Goal: Information Seeking & Learning: Learn about a topic

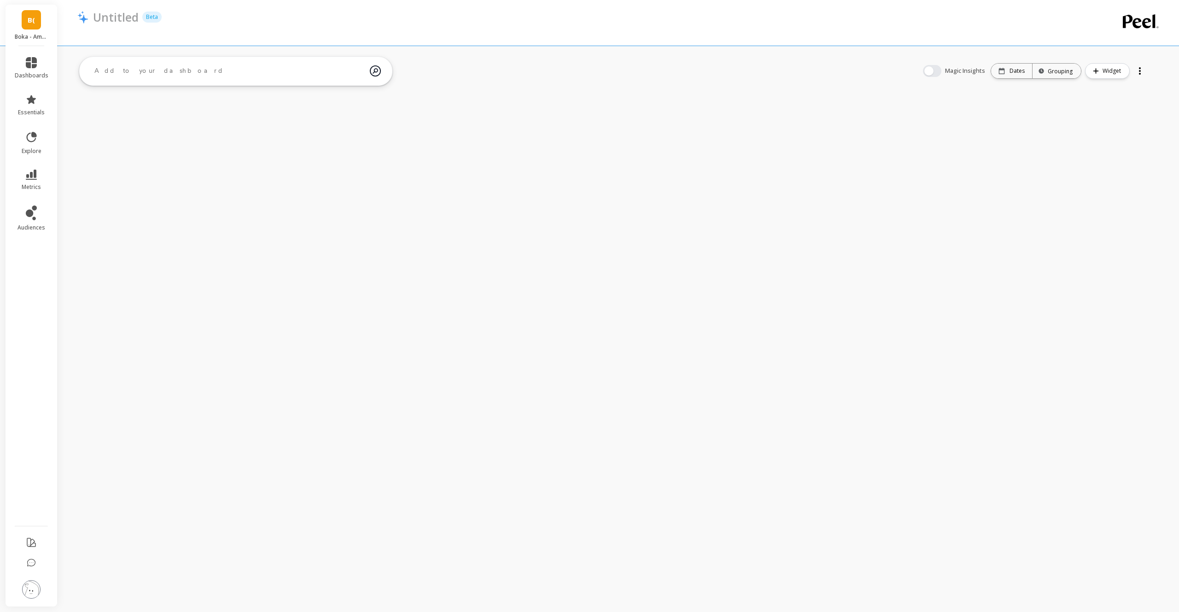
click at [23, 588] on img at bounding box center [31, 589] width 18 height 18
click at [116, 104] on p "Connections and Datasets" at bounding box center [118, 102] width 69 height 7
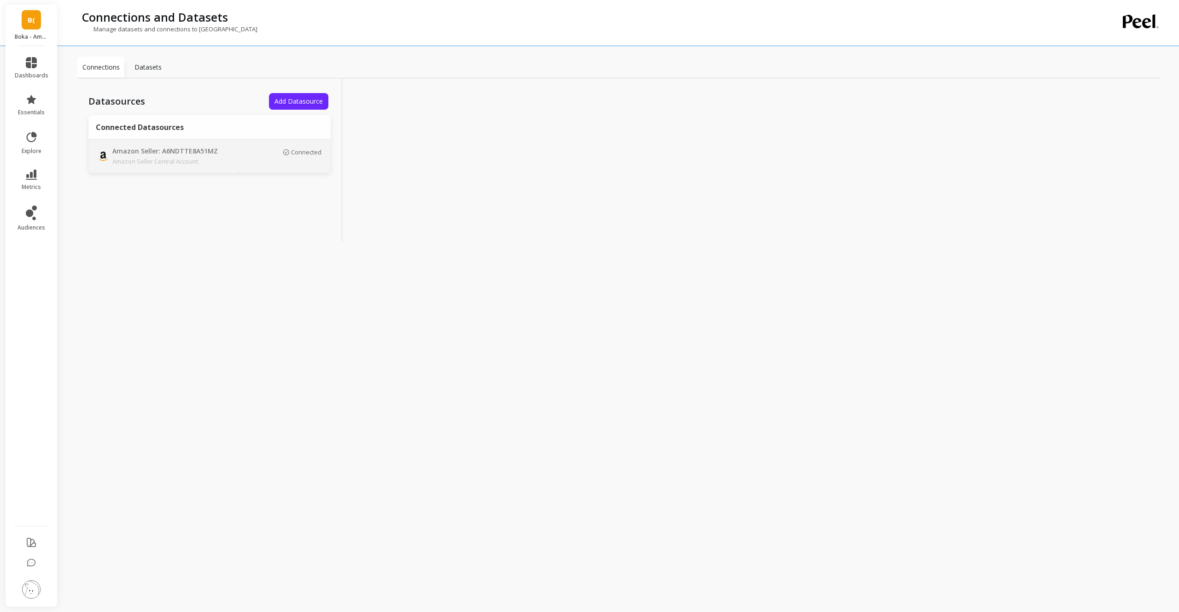
click at [226, 160] on p "Amazon Seller Central Account" at bounding box center [176, 161] width 129 height 9
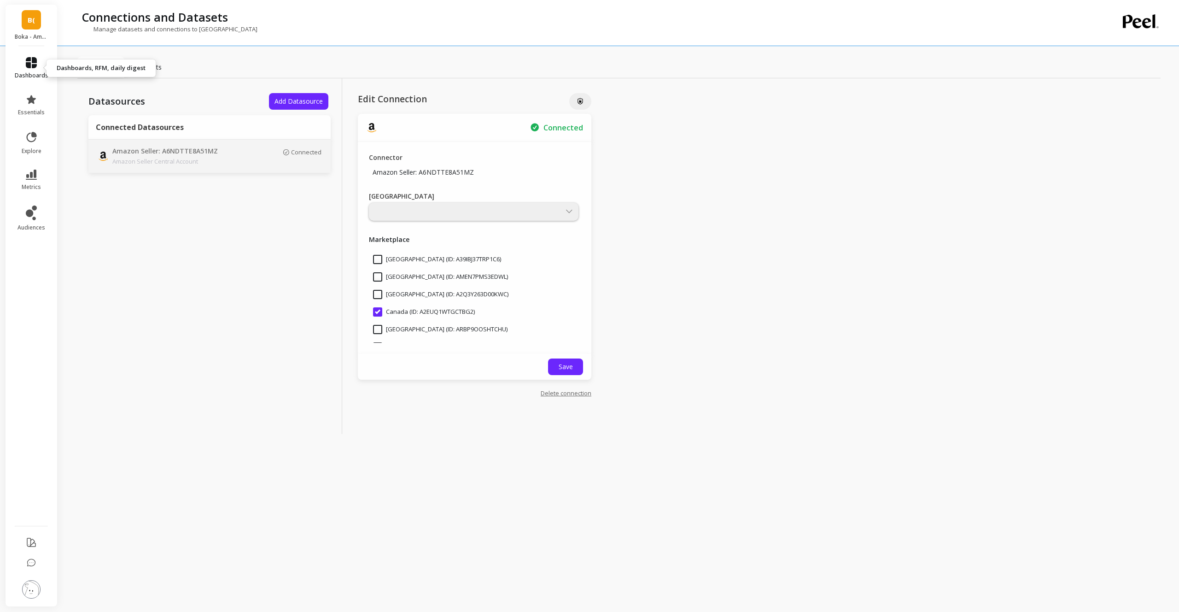
click at [29, 62] on icon at bounding box center [31, 62] width 11 height 11
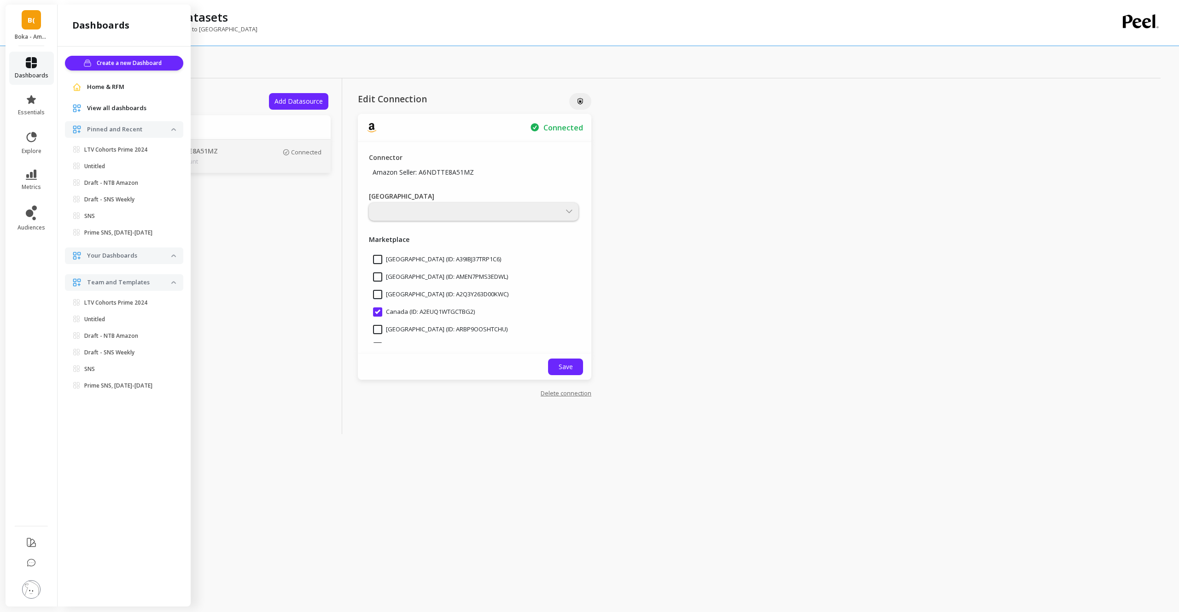
click at [32, 69] on link "dashboards" at bounding box center [32, 68] width 34 height 22
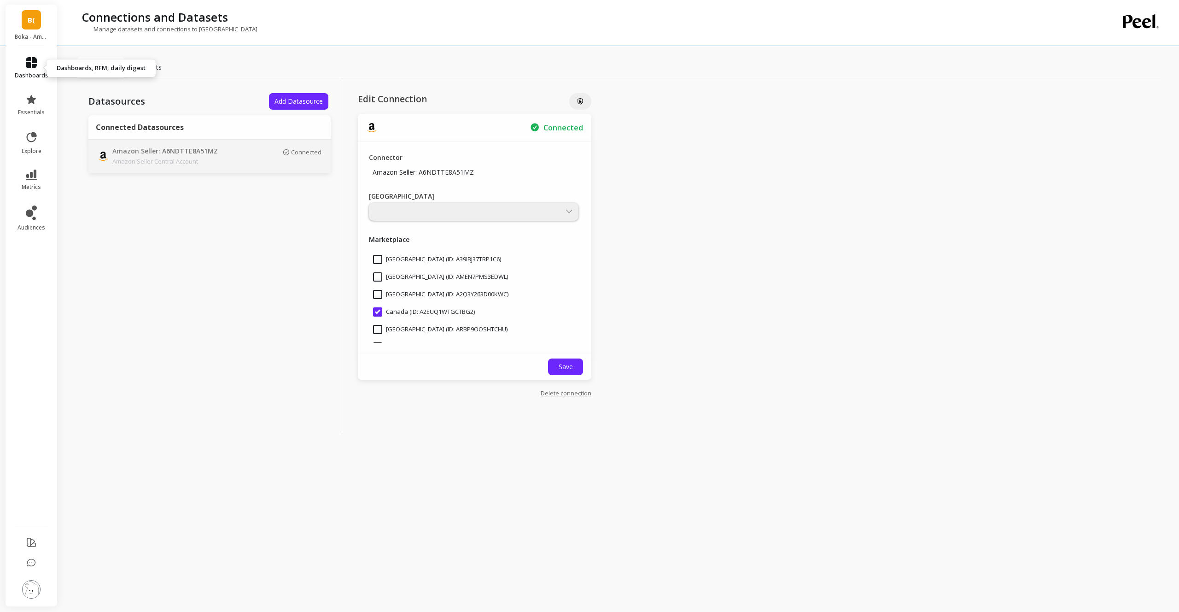
click at [33, 63] on icon at bounding box center [31, 62] width 11 height 11
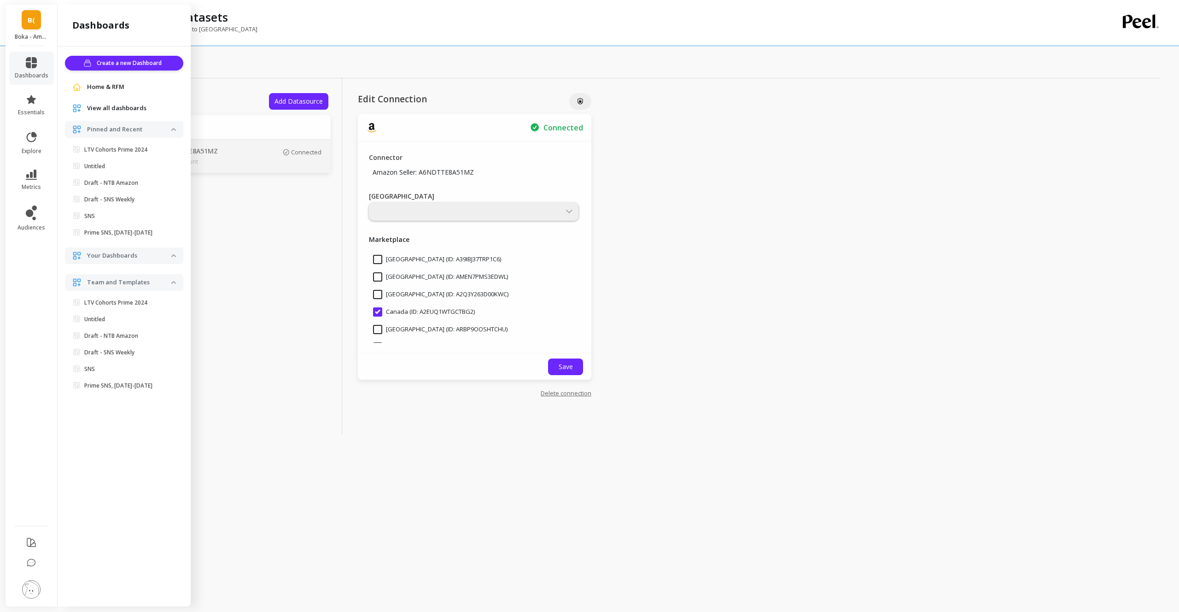
click at [106, 88] on span "Home & RFM" at bounding box center [105, 86] width 37 height 9
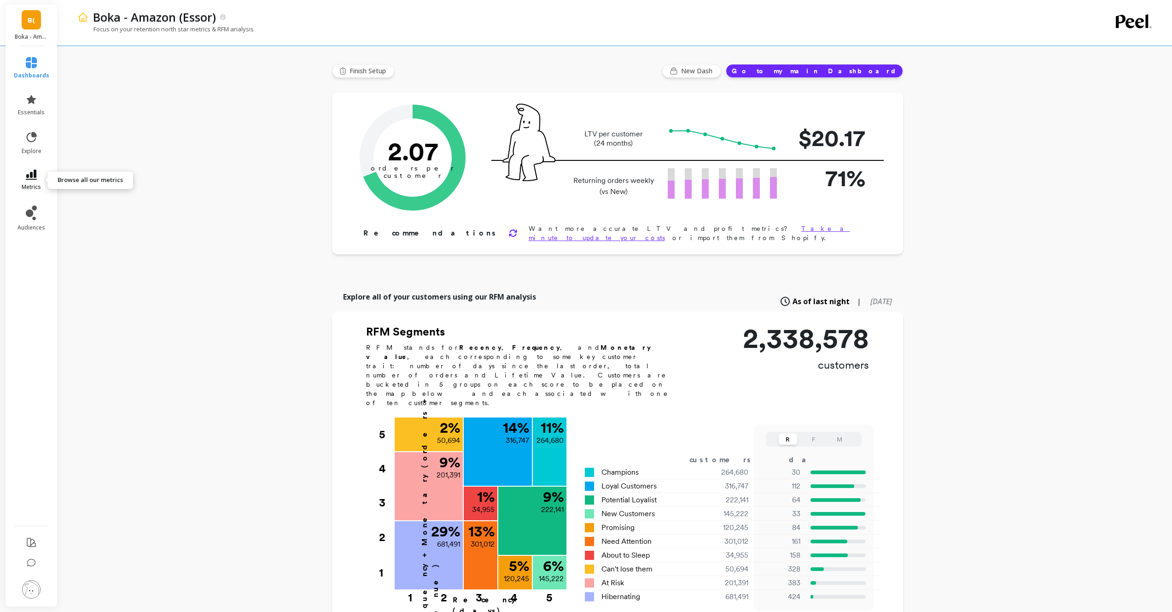
click at [36, 177] on icon at bounding box center [31, 175] width 11 height 10
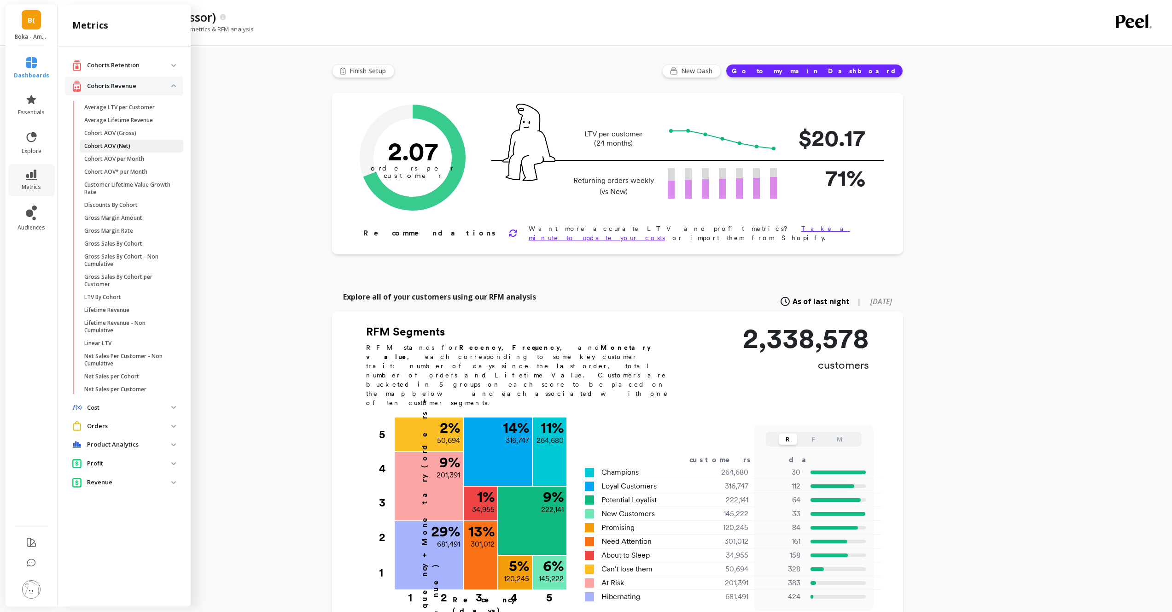
click at [133, 145] on span "Cohort AOV (Net)" at bounding box center [128, 145] width 88 height 7
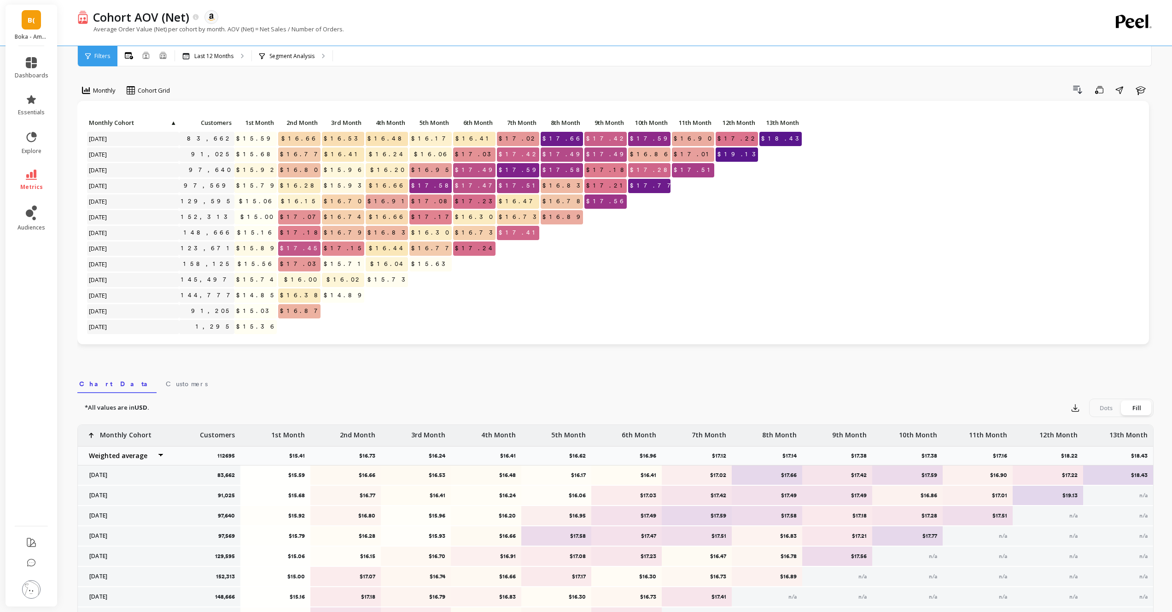
click at [109, 56] on span "Filters" at bounding box center [102, 56] width 16 height 7
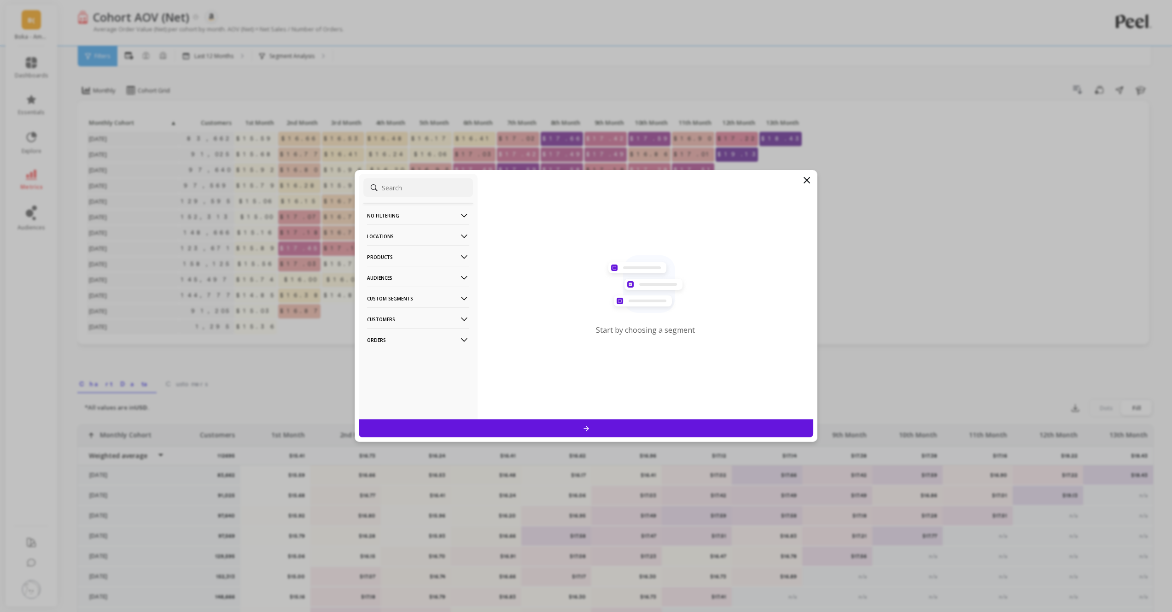
click at [413, 237] on p "Locations" at bounding box center [418, 235] width 102 height 23
click at [410, 257] on p "Products" at bounding box center [418, 256] width 102 height 23
click at [413, 275] on p "Audiences" at bounding box center [418, 277] width 102 height 23
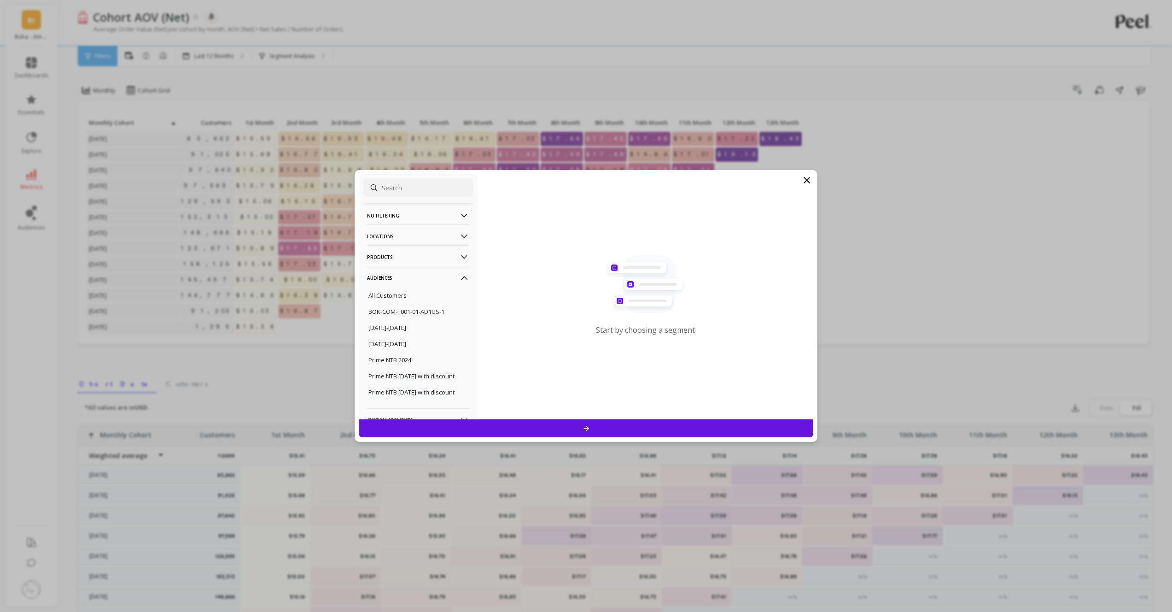
click at [413, 275] on p "Audiences" at bounding box center [418, 277] width 102 height 23
click at [415, 292] on p "Custom Segments" at bounding box center [418, 297] width 102 height 23
click at [390, 236] on p "Custom Segments" at bounding box center [418, 235] width 102 height 23
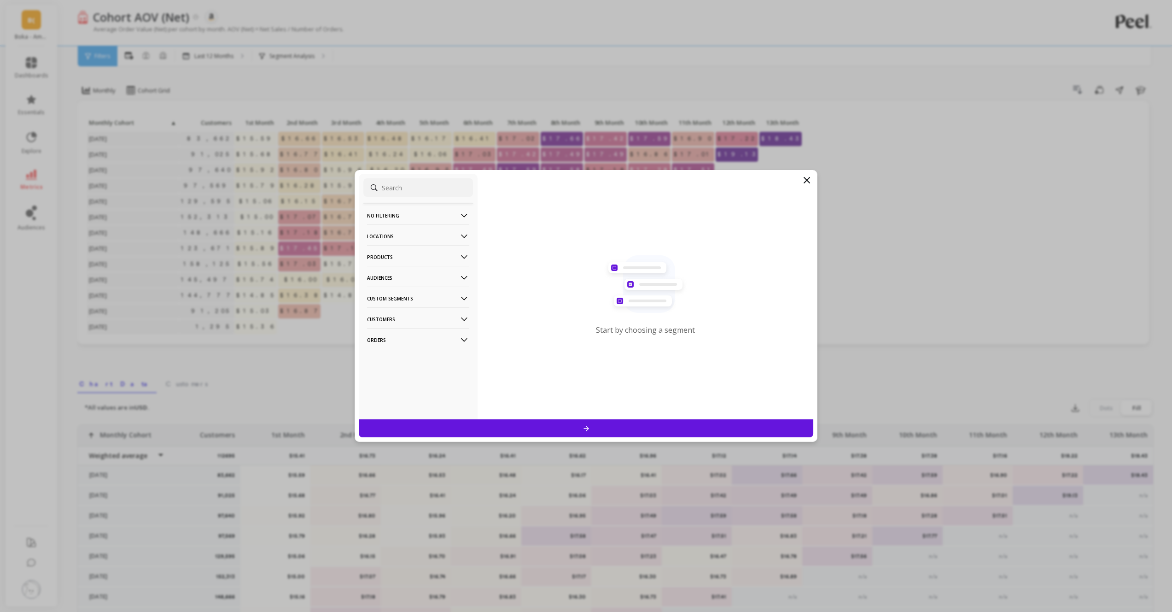
click at [407, 314] on p "Customers" at bounding box center [418, 318] width 102 height 23
click at [405, 342] on p "Orders" at bounding box center [418, 339] width 102 height 23
click at [414, 290] on p "Orders" at bounding box center [418, 297] width 102 height 23
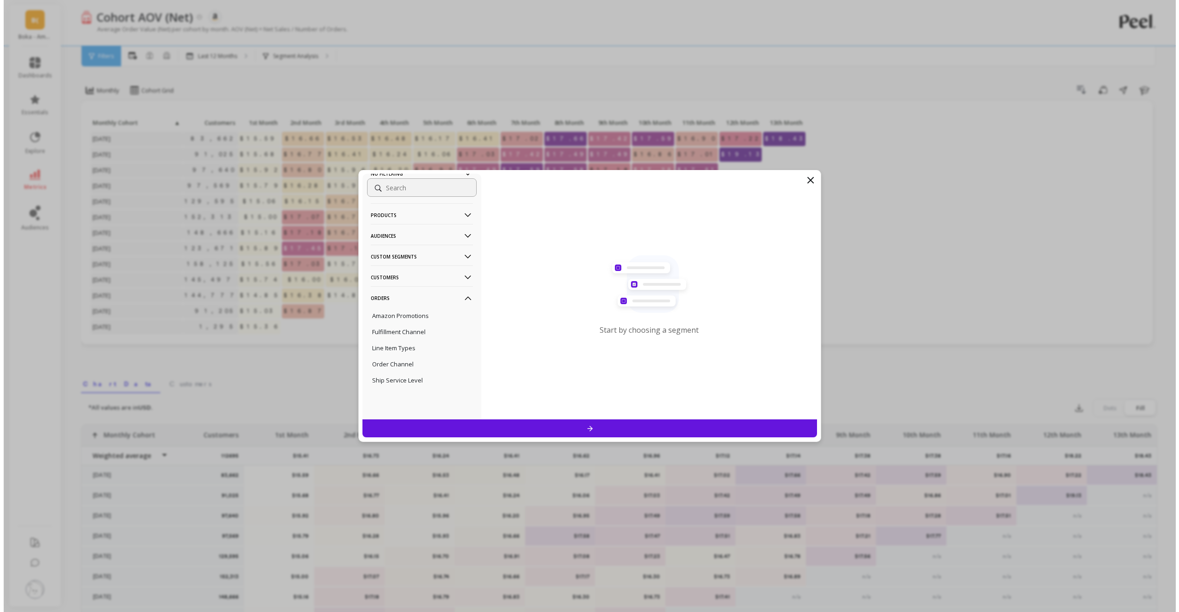
scroll to position [0, 0]
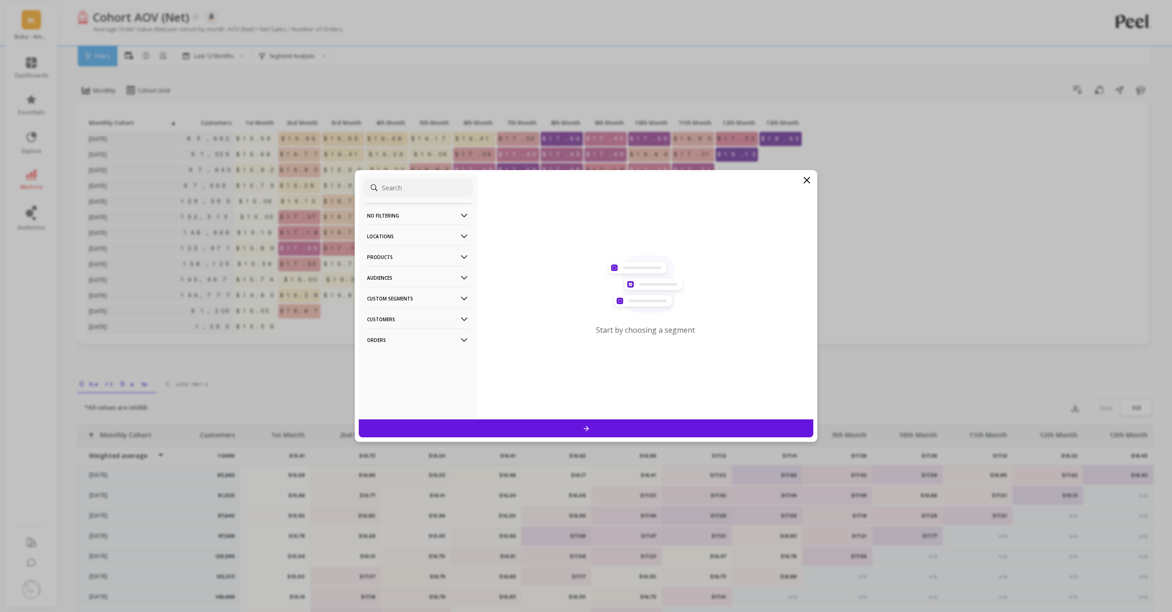
click at [399, 233] on p "Locations" at bounding box center [418, 235] width 102 height 23
click at [405, 303] on p "Sales Channel" at bounding box center [388, 302] width 41 height 8
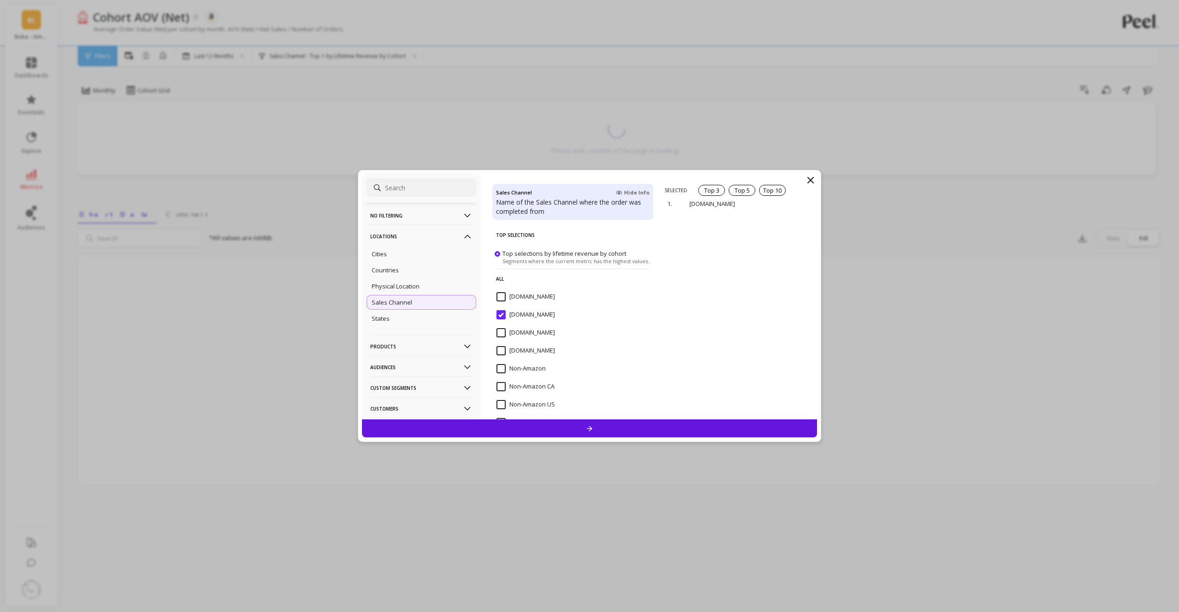
click at [816, 181] on icon at bounding box center [810, 180] width 11 height 11
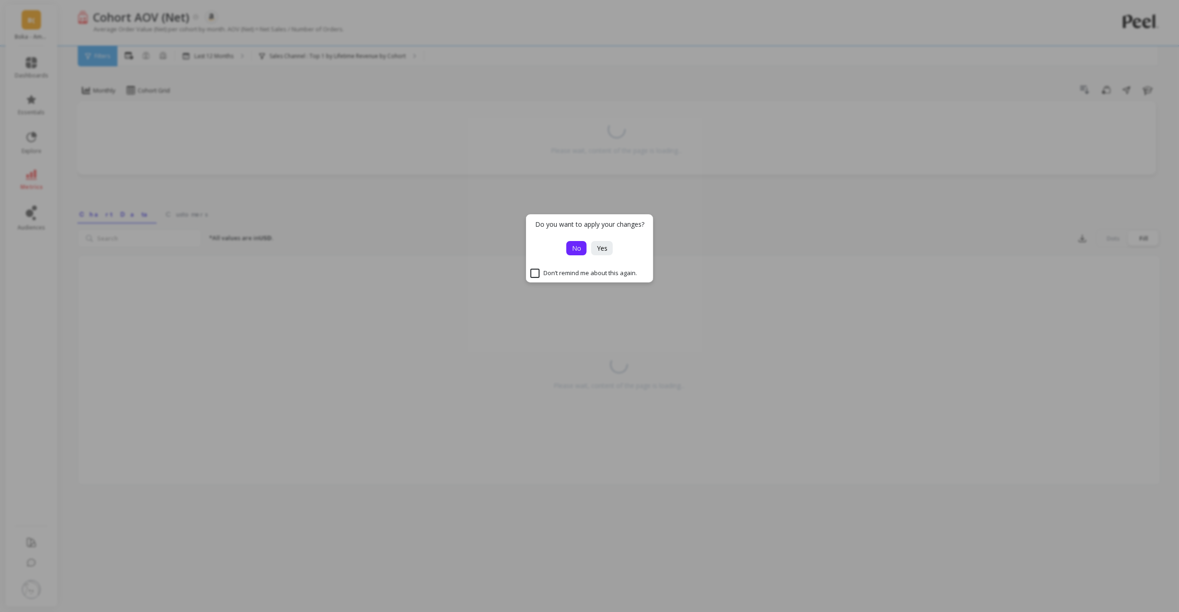
click at [572, 251] on span "No" at bounding box center [576, 248] width 9 height 9
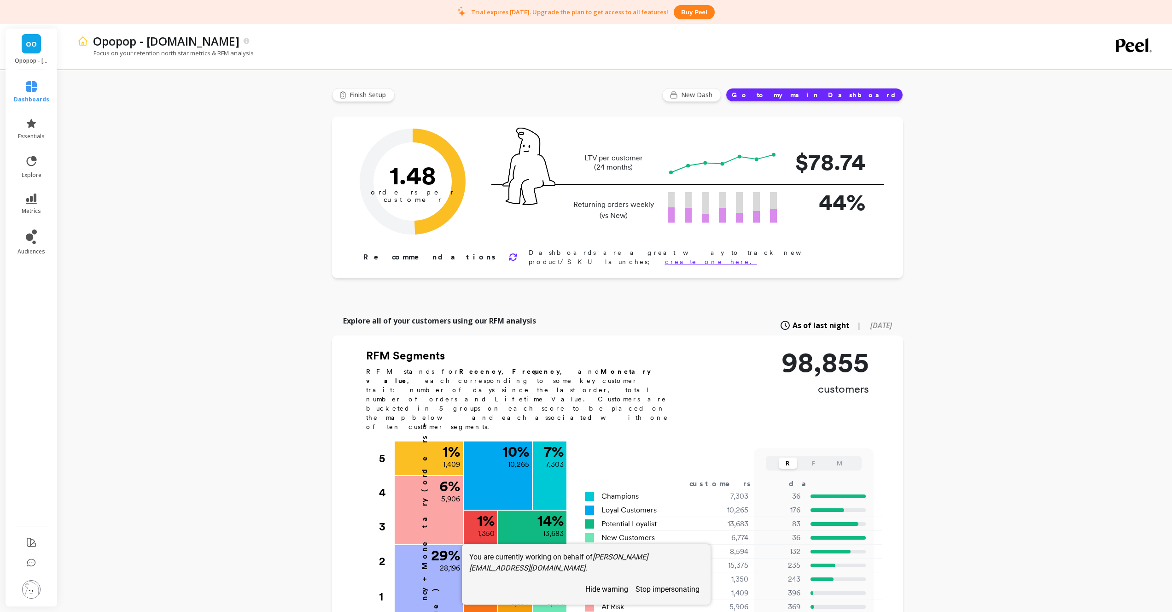
click at [29, 589] on img at bounding box center [31, 589] width 18 height 18
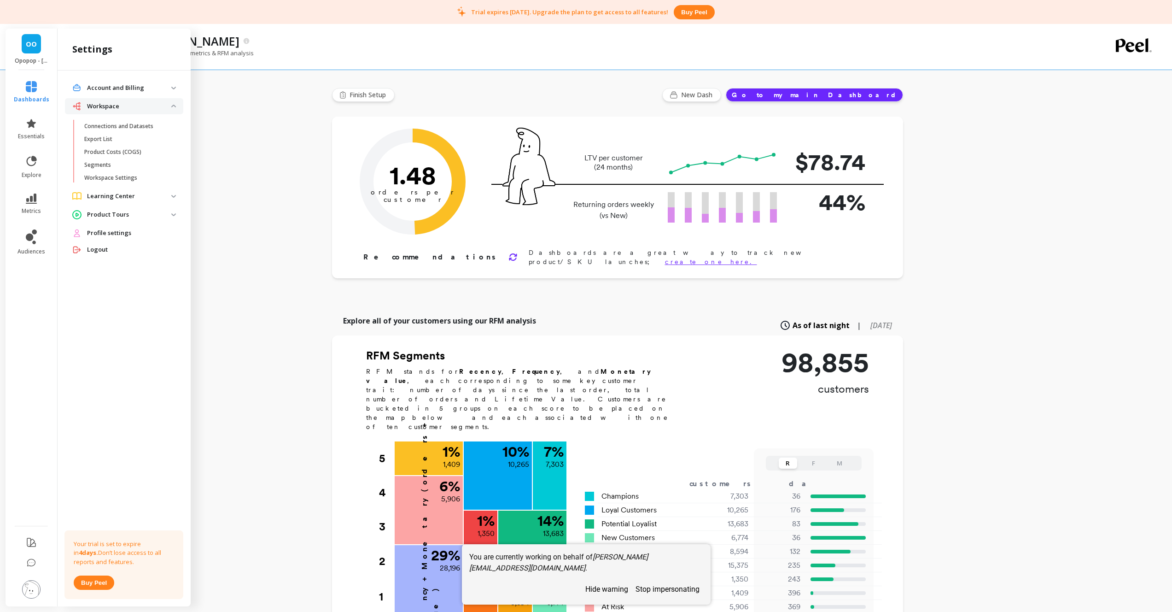
click at [120, 232] on span "Profile settings" at bounding box center [109, 232] width 44 height 9
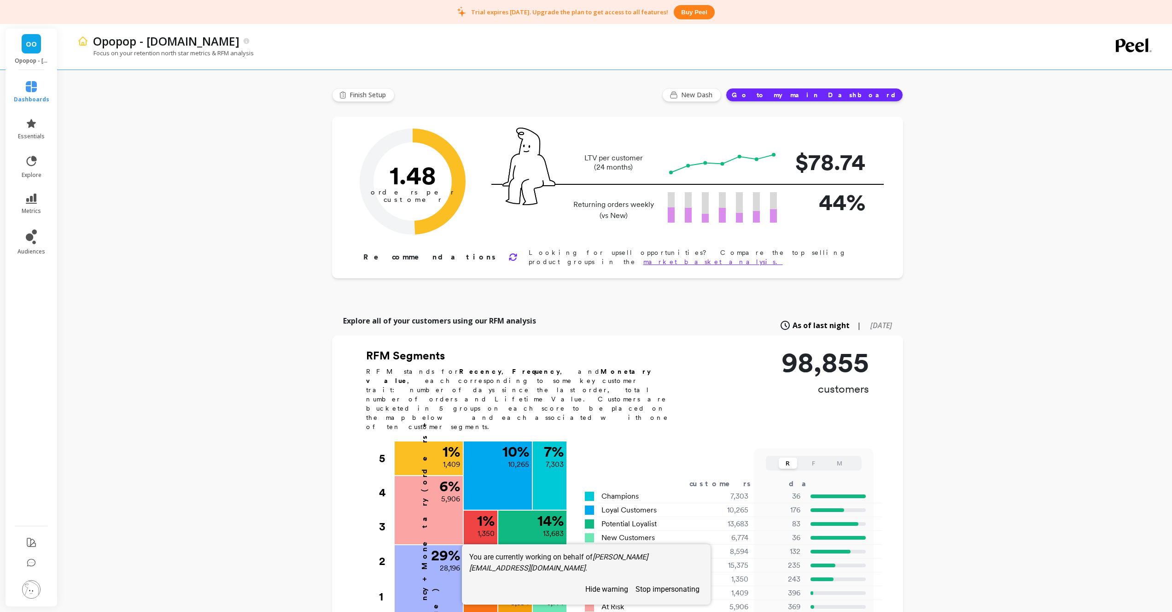
click at [666, 589] on button "stop impersonating" at bounding box center [667, 589] width 71 height 16
